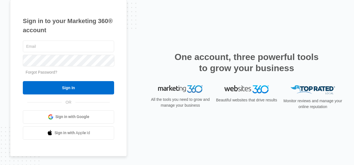
type input "[EMAIL_ADDRESS][DOMAIN_NAME]"
click at [23, 81] on input "Sign In" at bounding box center [68, 87] width 91 height 13
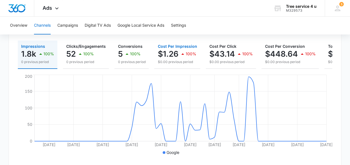
scroll to position [70, 0]
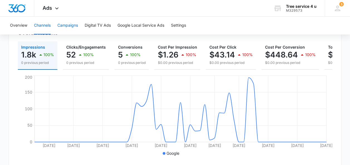
click at [70, 24] on button "Campaigns" at bounding box center [67, 26] width 21 height 18
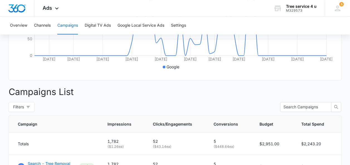
scroll to position [235, 0]
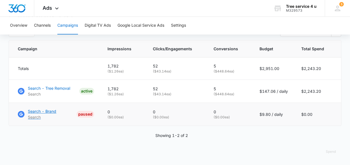
click at [38, 111] on p "Search - Brand" at bounding box center [42, 112] width 28 height 6
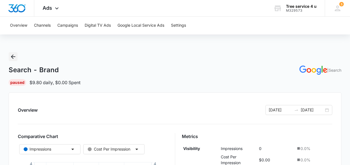
click at [9, 53] on button "Back" at bounding box center [13, 56] width 9 height 9
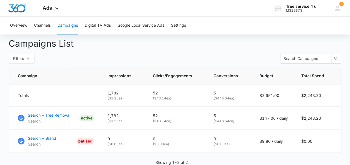
scroll to position [205, 0]
click at [60, 116] on p "Search - Tree Removal" at bounding box center [49, 115] width 42 height 6
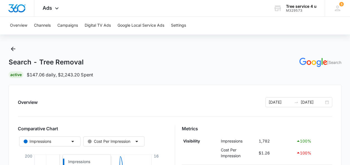
scroll to position [8, 0]
click at [131, 27] on button "Google Local Service Ads" at bounding box center [141, 26] width 47 height 18
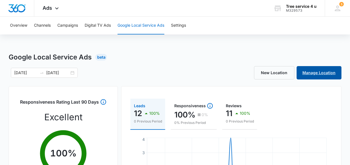
click at [318, 71] on link "Manage Location" at bounding box center [319, 72] width 45 height 13
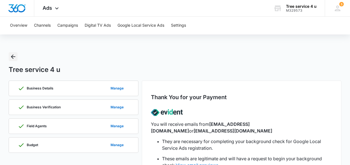
click at [13, 54] on icon "Back" at bounding box center [13, 56] width 7 height 7
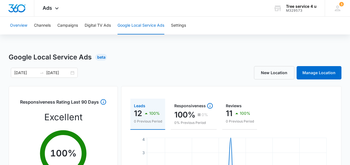
click at [26, 27] on button "Overview" at bounding box center [18, 26] width 17 height 18
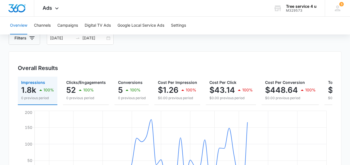
scroll to position [36, 0]
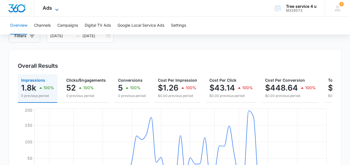
click at [56, 10] on icon at bounding box center [56, 9] width 7 height 7
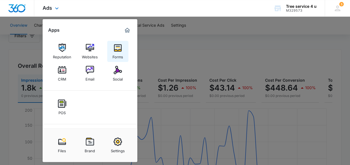
click at [120, 48] on img at bounding box center [118, 48] width 8 height 8
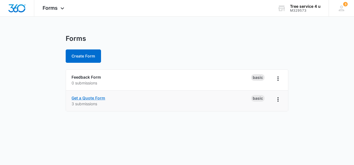
click at [92, 98] on link "Get a Quote Form" at bounding box center [89, 98] width 34 height 5
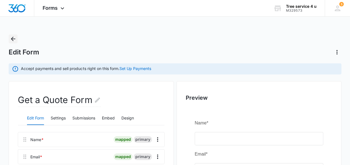
click at [17, 38] on button "Back" at bounding box center [13, 39] width 9 height 9
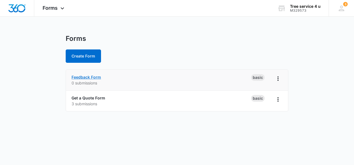
click at [88, 77] on link "Feedback Form" at bounding box center [87, 77] width 30 height 5
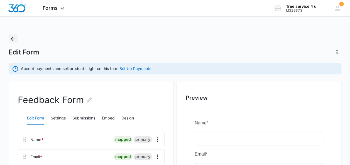
click at [10, 38] on icon "Back" at bounding box center [13, 39] width 7 height 7
click at [14, 40] on icon "Back" at bounding box center [13, 39] width 7 height 7
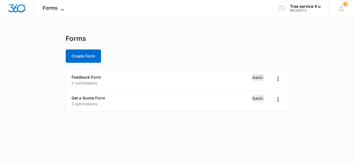
click at [65, 6] on icon at bounding box center [62, 9] width 7 height 7
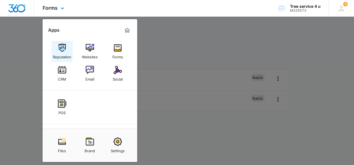
click at [59, 46] on img at bounding box center [62, 48] width 8 height 8
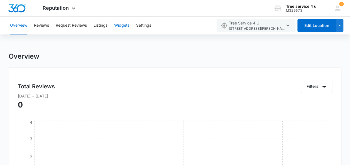
click at [116, 32] on button "Widgets" at bounding box center [121, 26] width 15 height 18
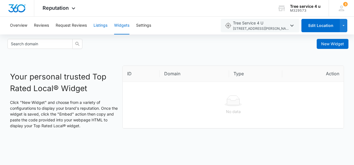
click at [101, 23] on button "Listings" at bounding box center [101, 26] width 14 height 18
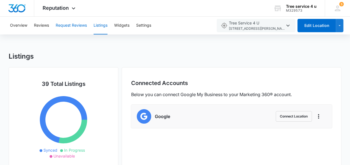
click at [69, 27] on button "Request Reviews" at bounding box center [71, 26] width 31 height 18
